Goal: Navigation & Orientation: Find specific page/section

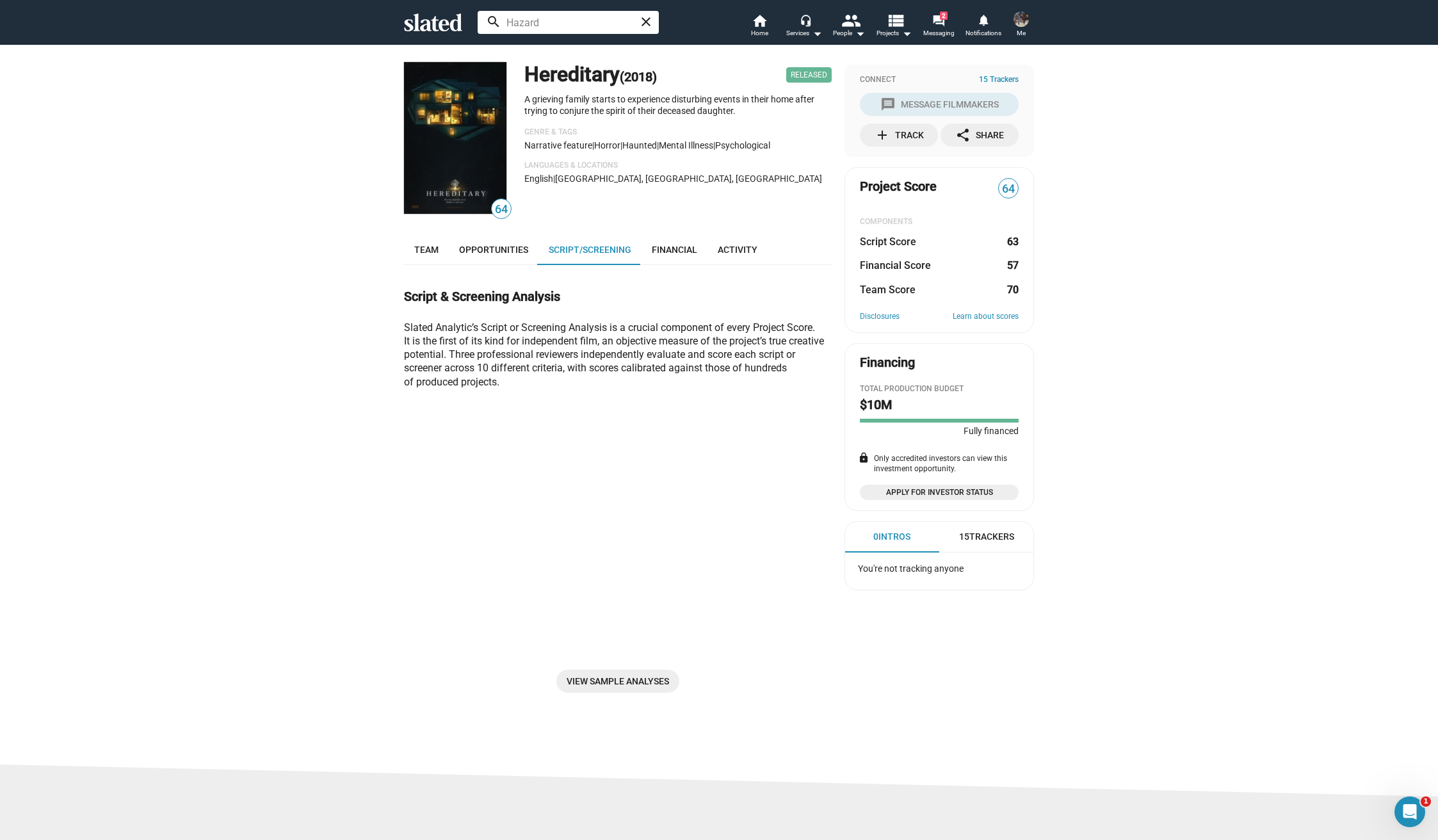
click at [1023, 27] on span "Me" at bounding box center [1021, 33] width 9 height 15
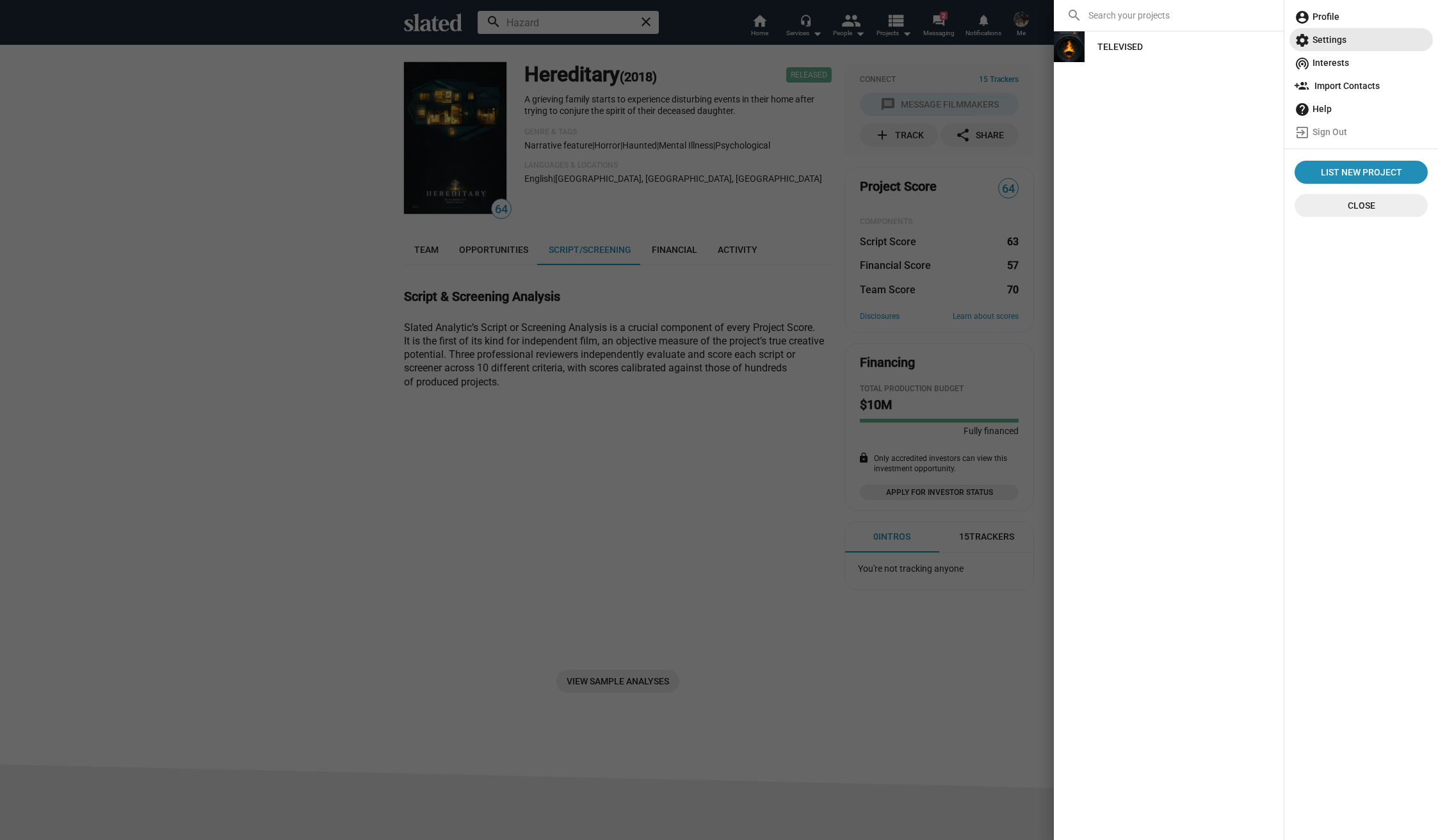
click at [1327, 35] on span "settings Settings" at bounding box center [1361, 40] width 133 height 23
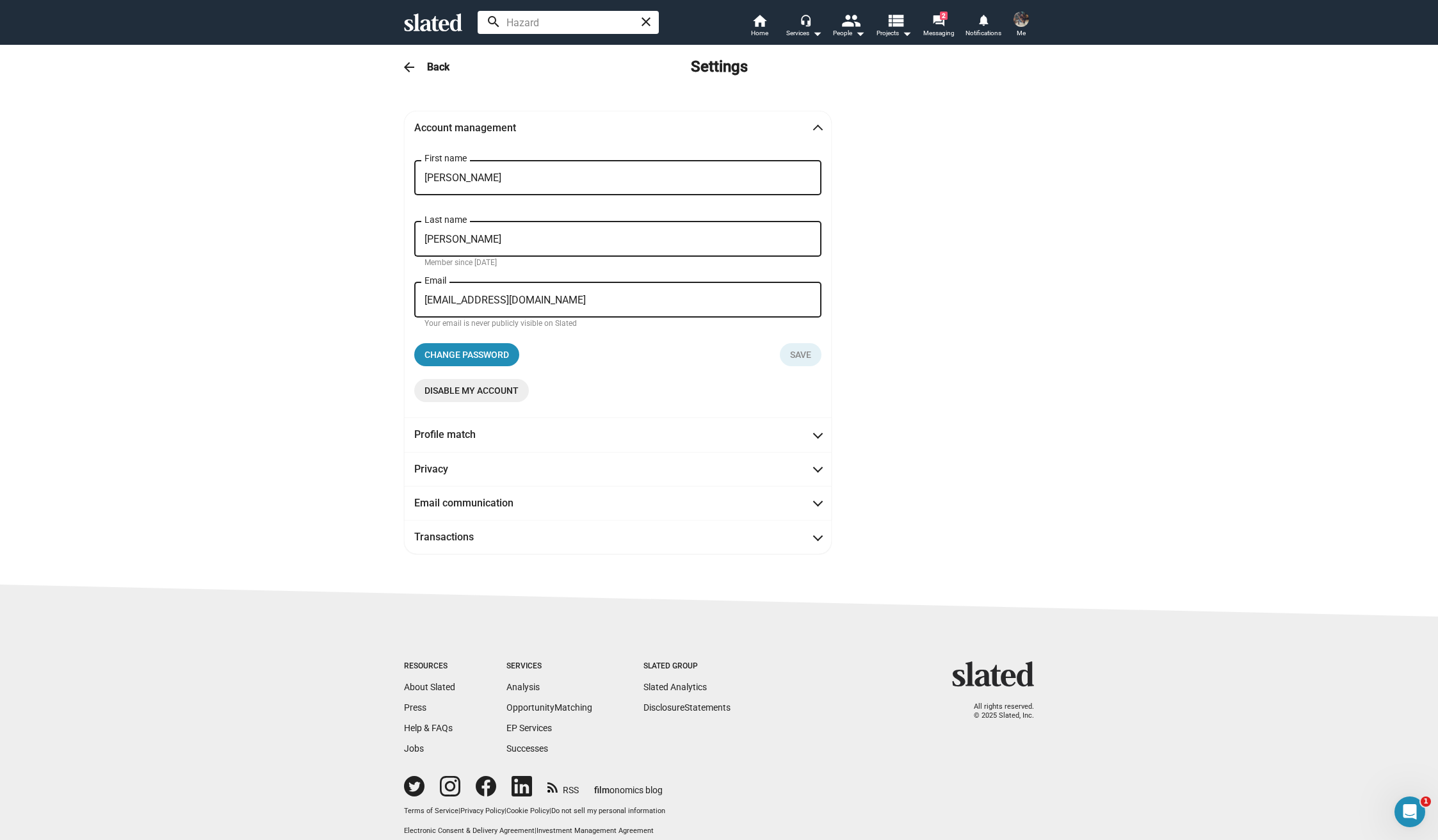
click at [1019, 23] on img at bounding box center [1021, 19] width 15 height 15
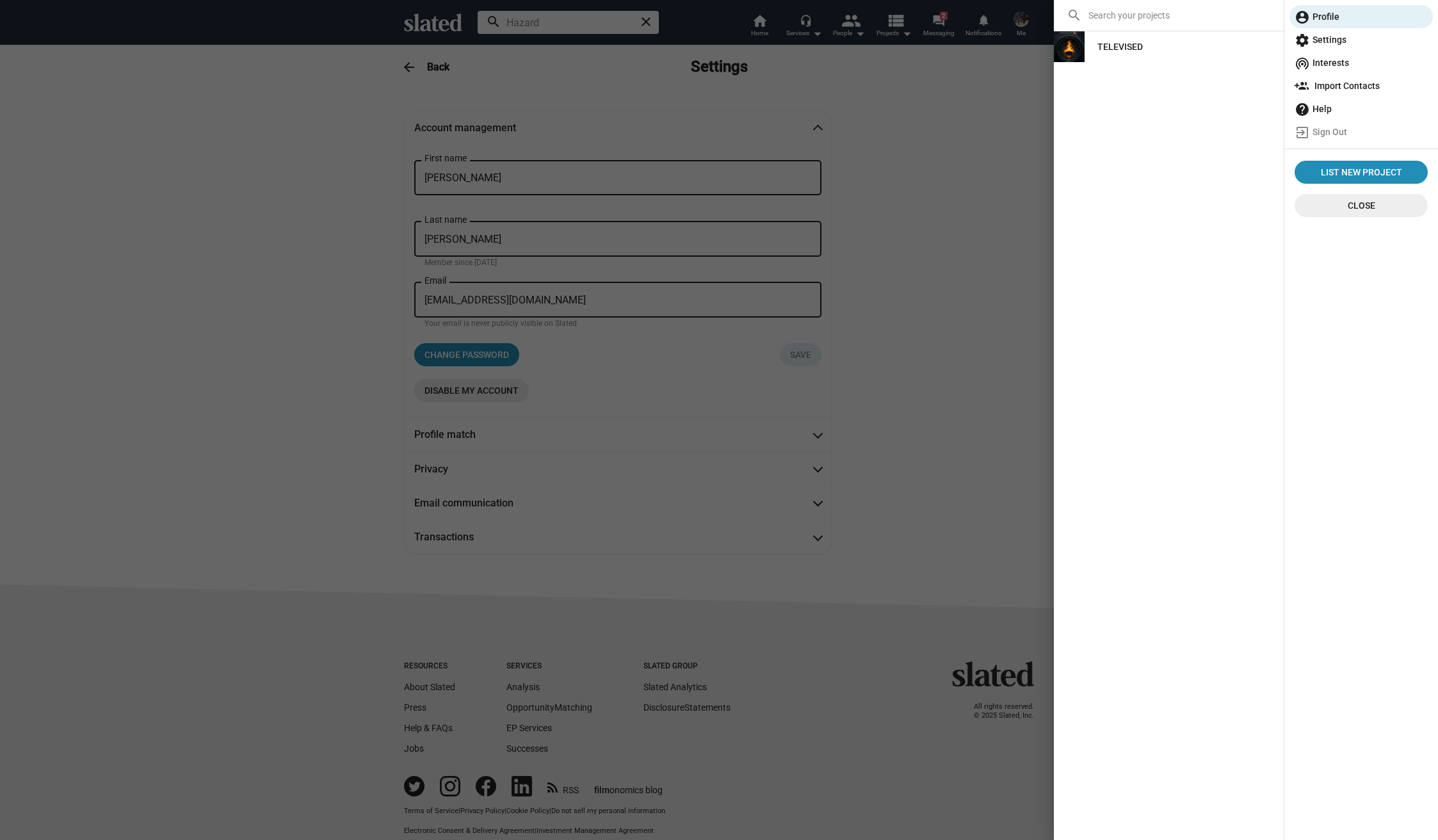
click at [1105, 51] on div "TELEVISED" at bounding box center [1120, 47] width 46 height 23
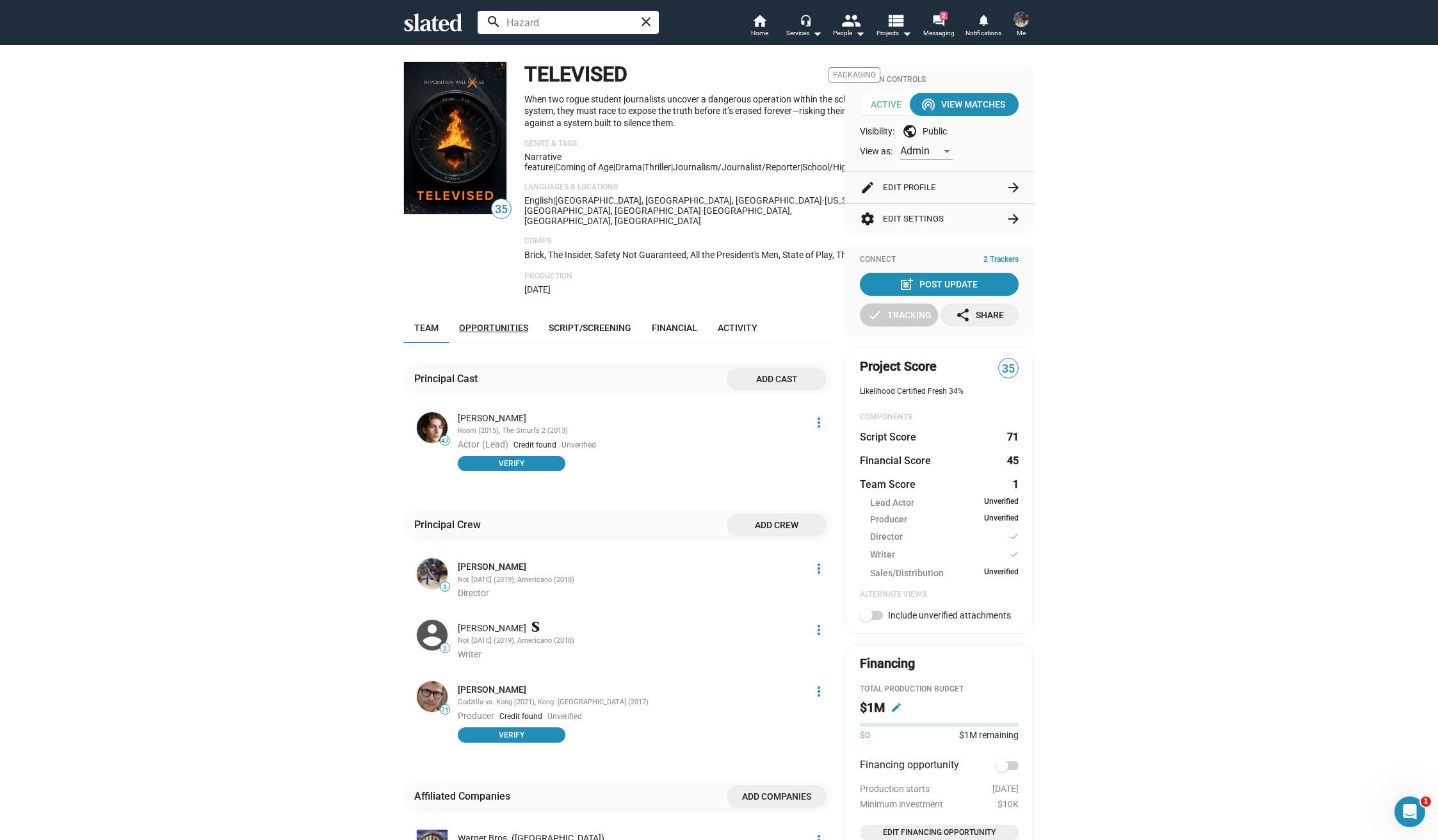
click at [507, 322] on span "Opportunities" at bounding box center [493, 327] width 69 height 10
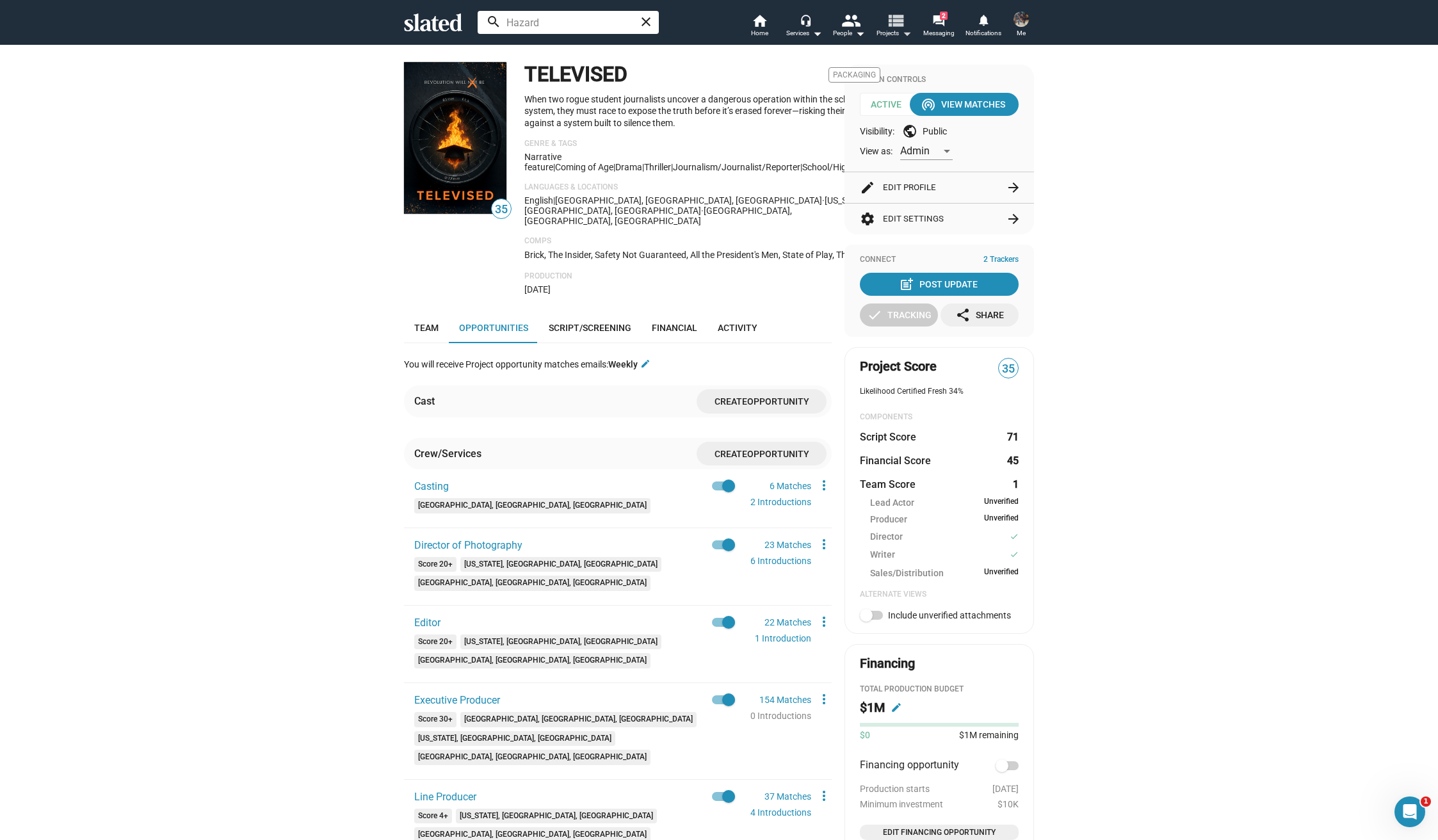
click at [905, 25] on mat-icon "view_list" at bounding box center [895, 20] width 19 height 19
click at [874, 79] on link "Active Projects" at bounding box center [858, 78] width 115 height 21
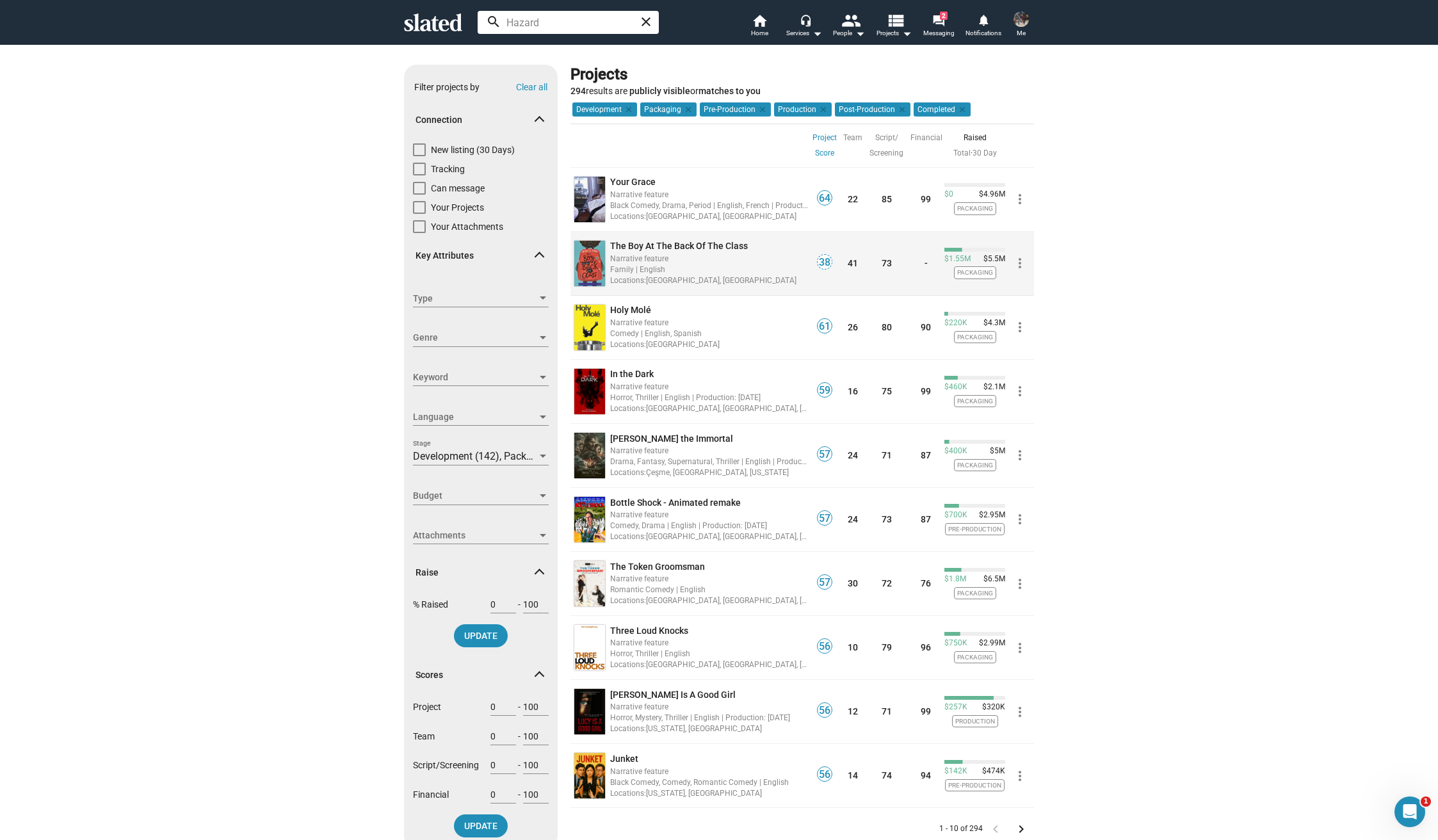
click at [756, 274] on div "Locations: London, United Kingdom" at bounding box center [709, 279] width 198 height 12
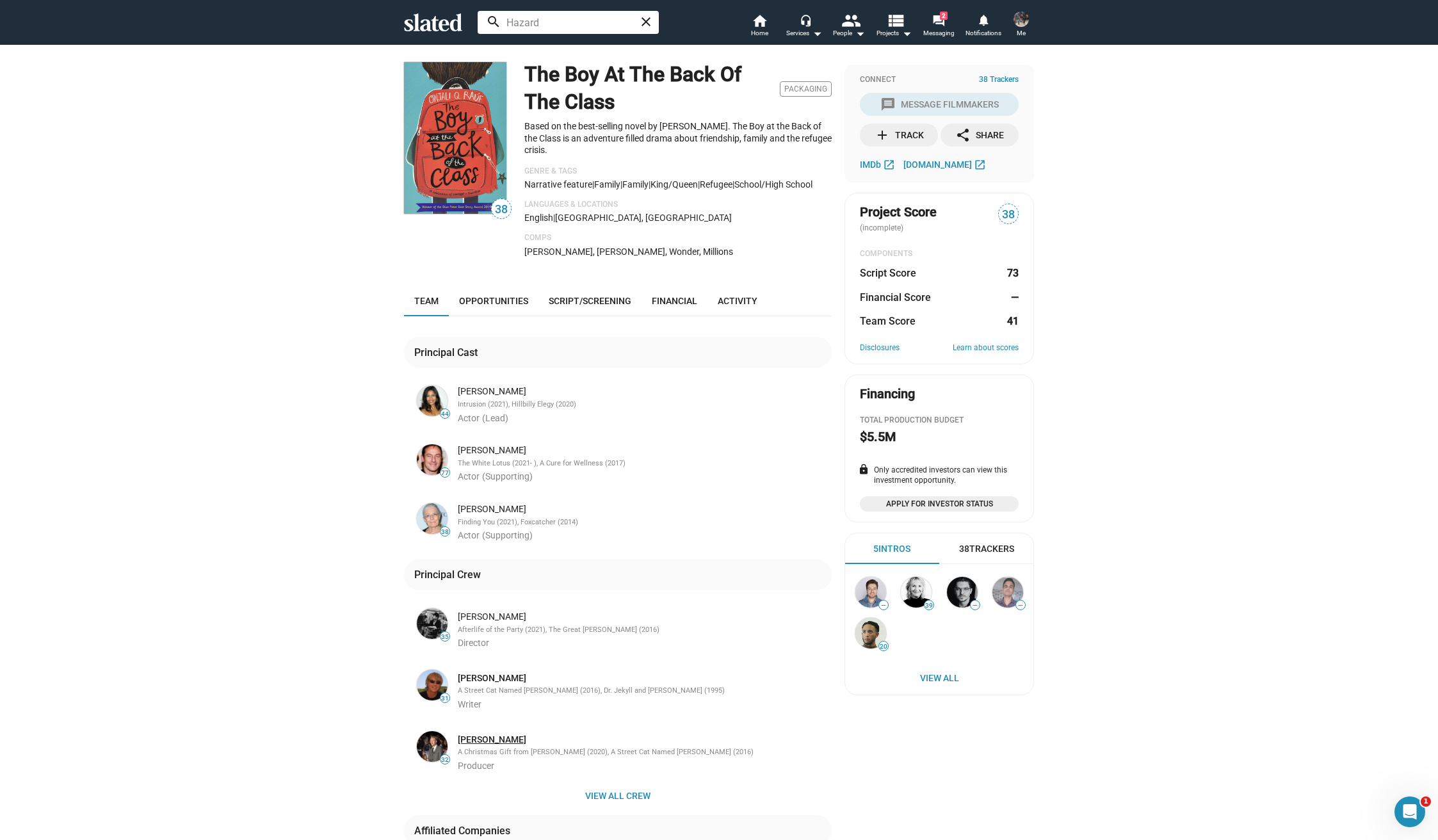
click at [490, 738] on link "[PERSON_NAME]" at bounding box center [492, 739] width 68 height 12
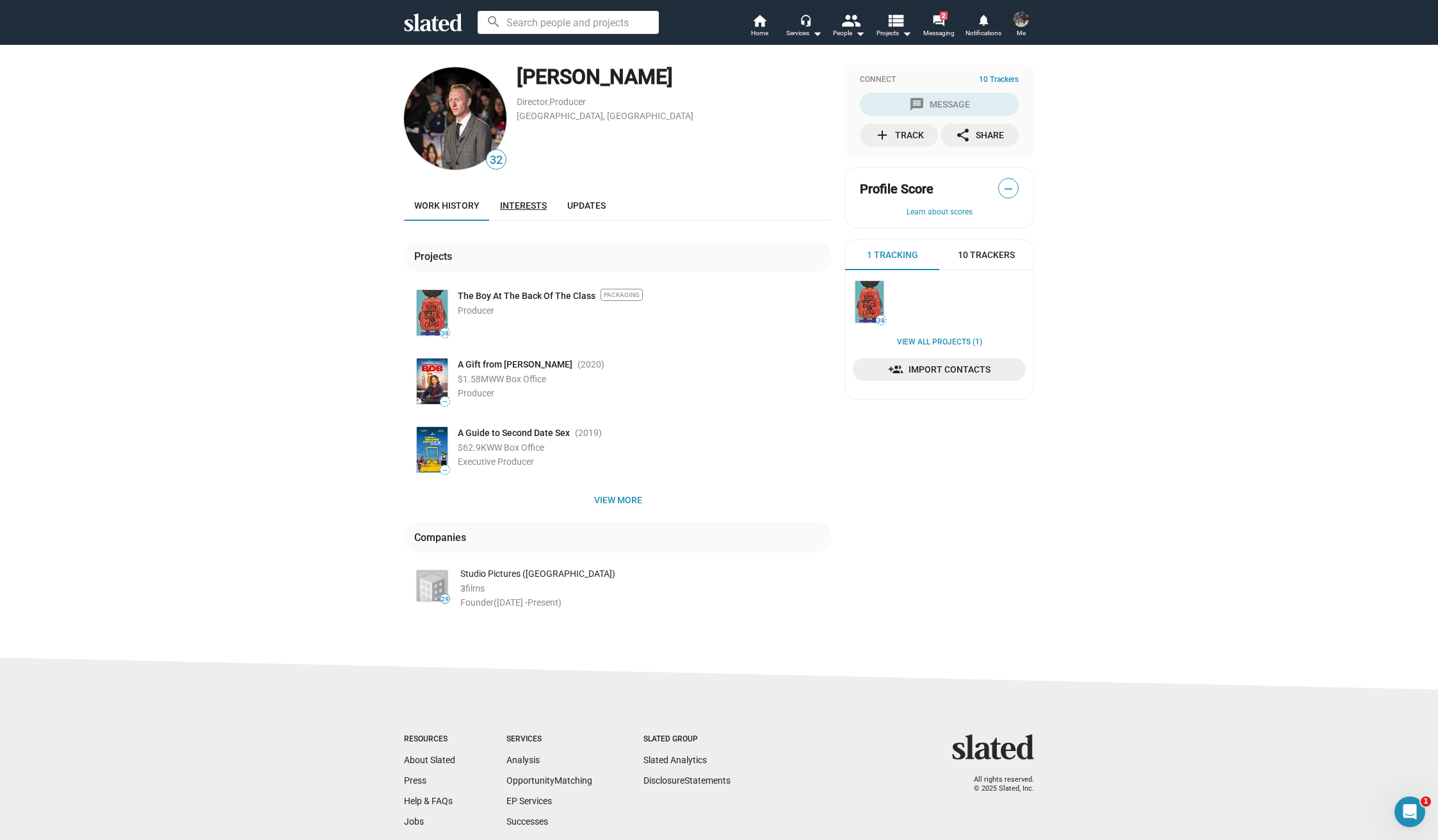
click at [514, 200] on link "Interests" at bounding box center [523, 205] width 67 height 30
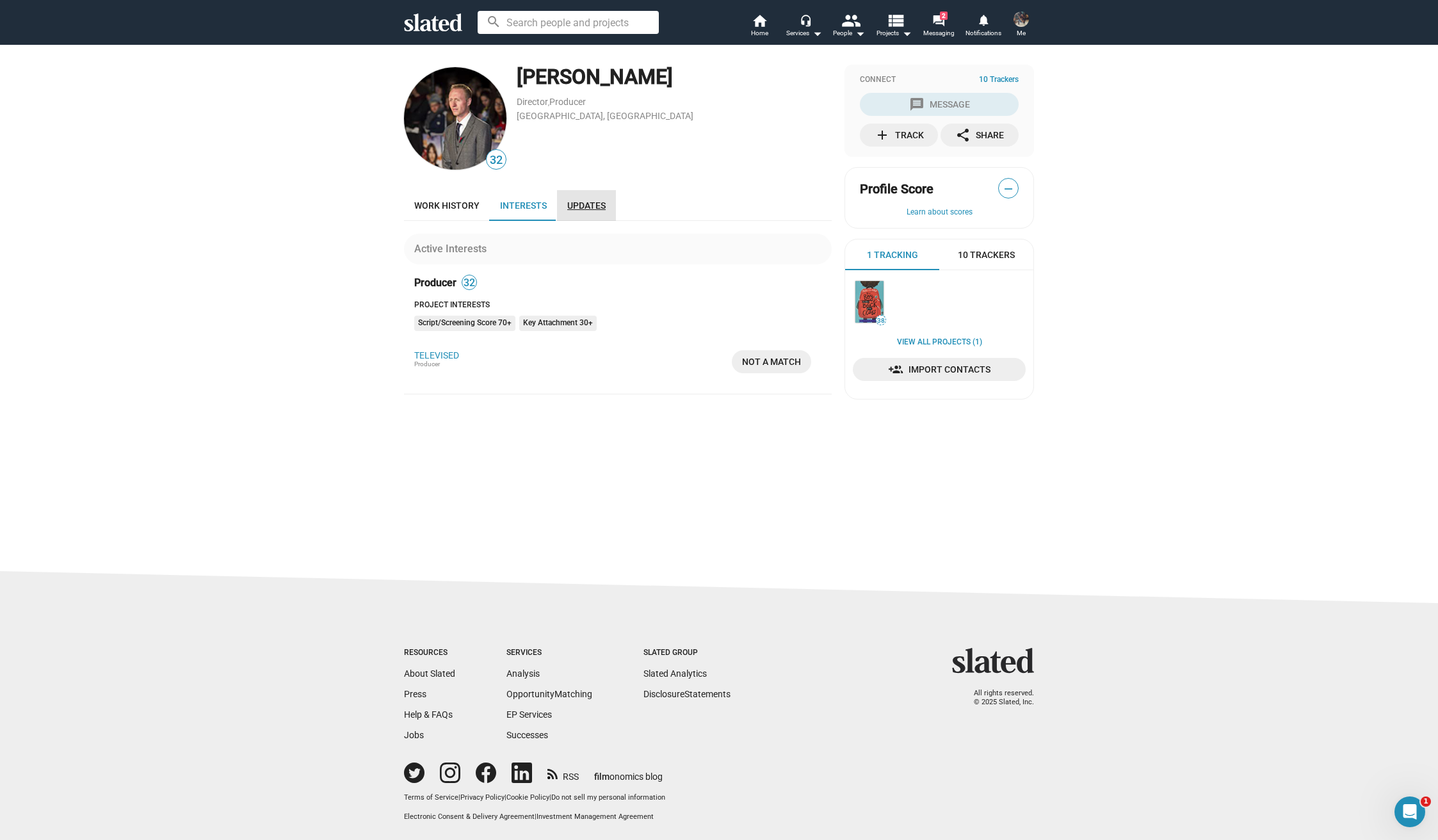
click at [582, 209] on span "Updates" at bounding box center [586, 205] width 38 height 10
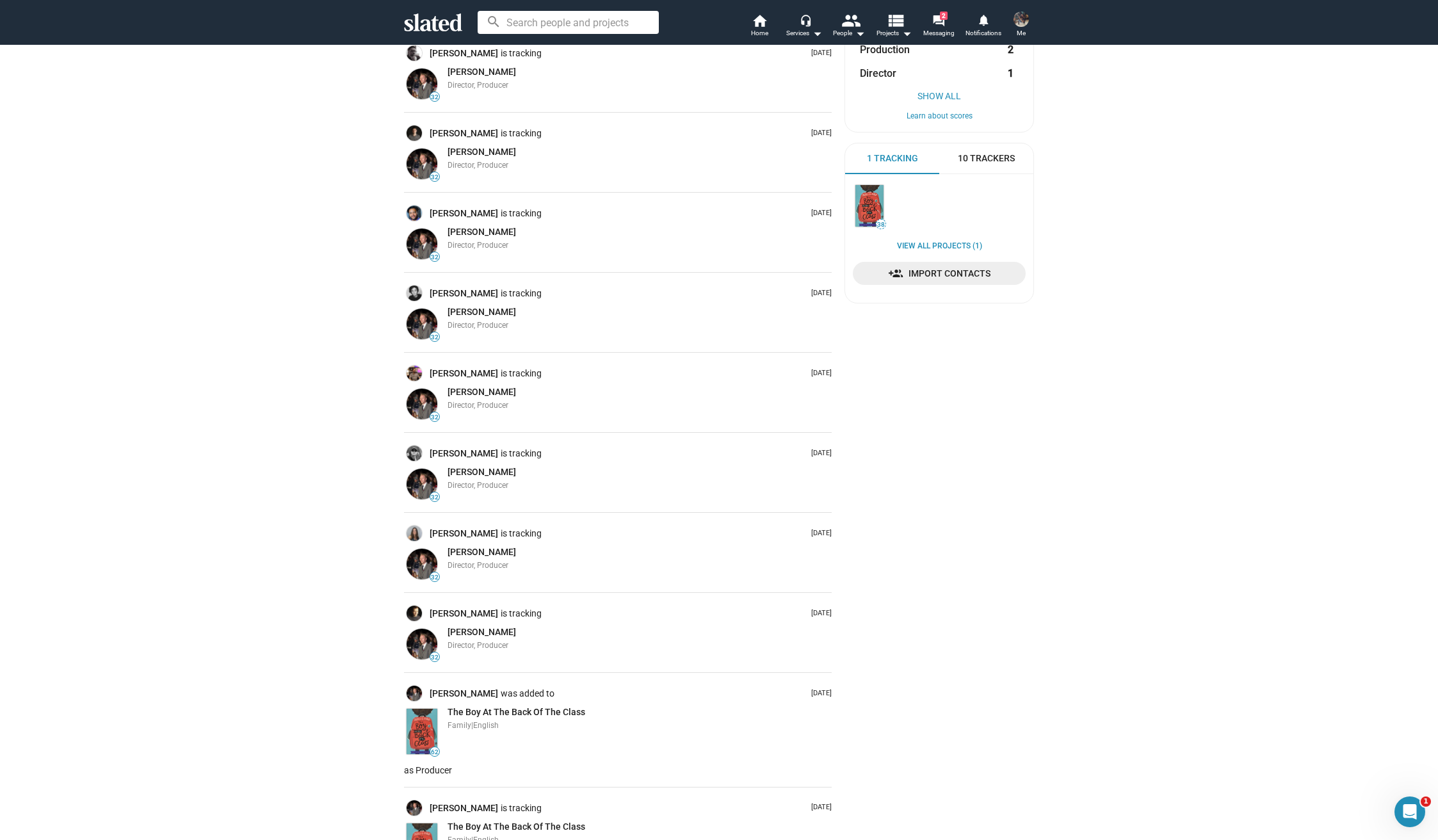
scroll to position [434, 0]
